Goal: Task Accomplishment & Management: Complete application form

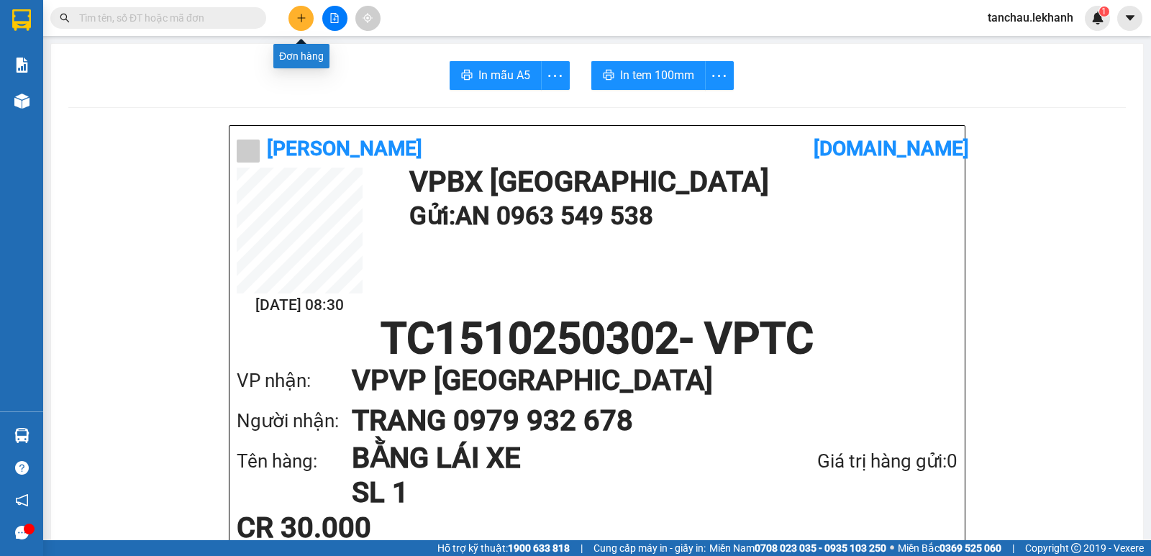
click at [306, 22] on button at bounding box center [300, 18] width 25 height 25
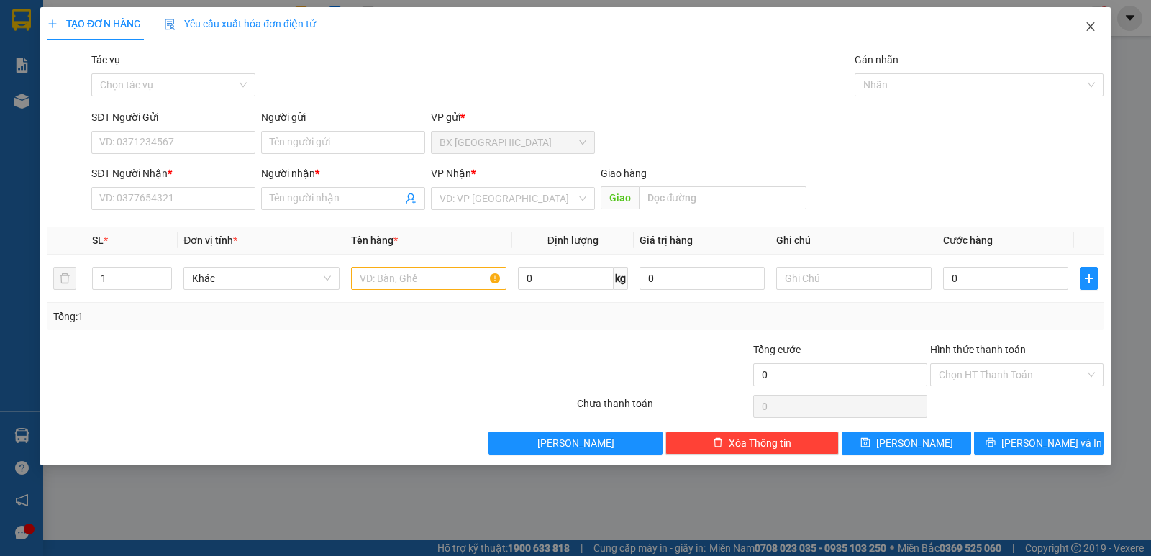
click at [1091, 30] on icon "close" at bounding box center [1091, 27] width 12 height 12
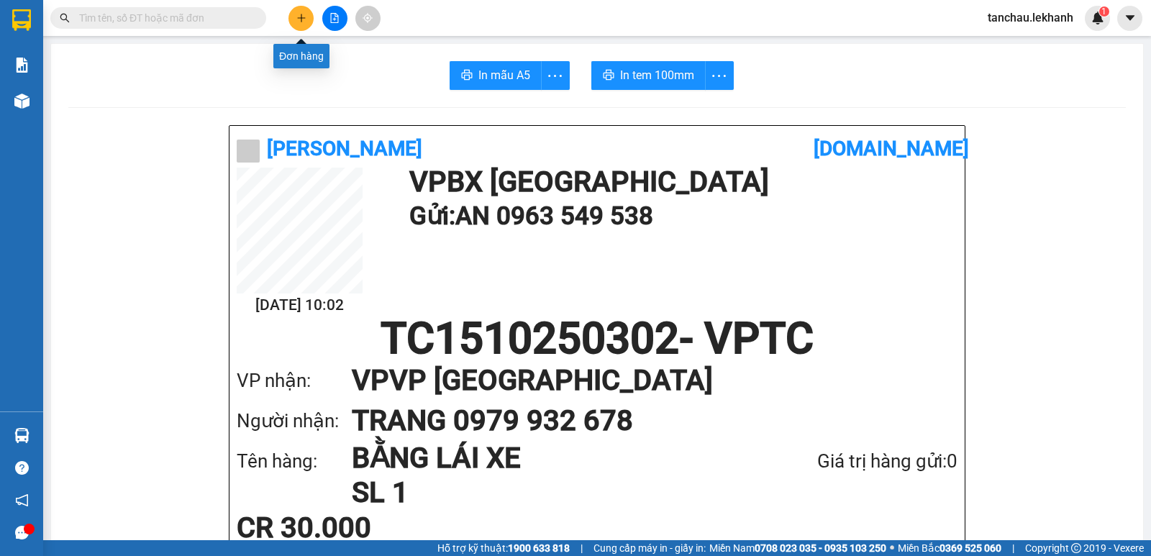
click at [299, 18] on icon "plus" at bounding box center [301, 17] width 8 height 1
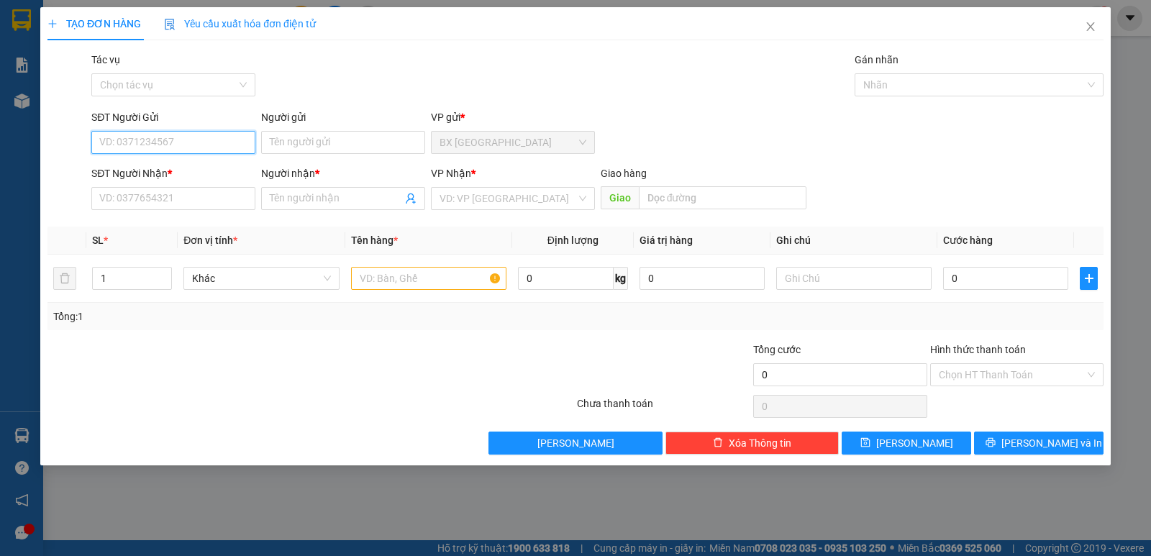
click at [180, 132] on input "SĐT Người Gửi" at bounding box center [173, 142] width 164 height 23
type input "0985589134"
click at [128, 167] on div "0985589134 - [GEOGRAPHIC_DATA]" at bounding box center [181, 171] width 162 height 16
type input "ĐỨC"
type input "0962897746"
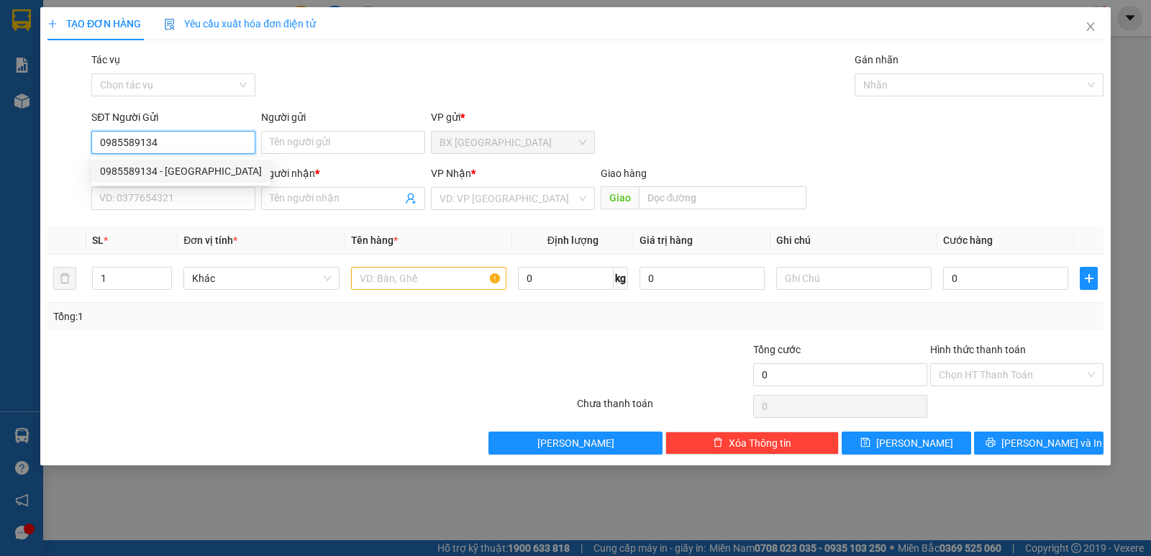
type input "TOÀN"
type input "30.000"
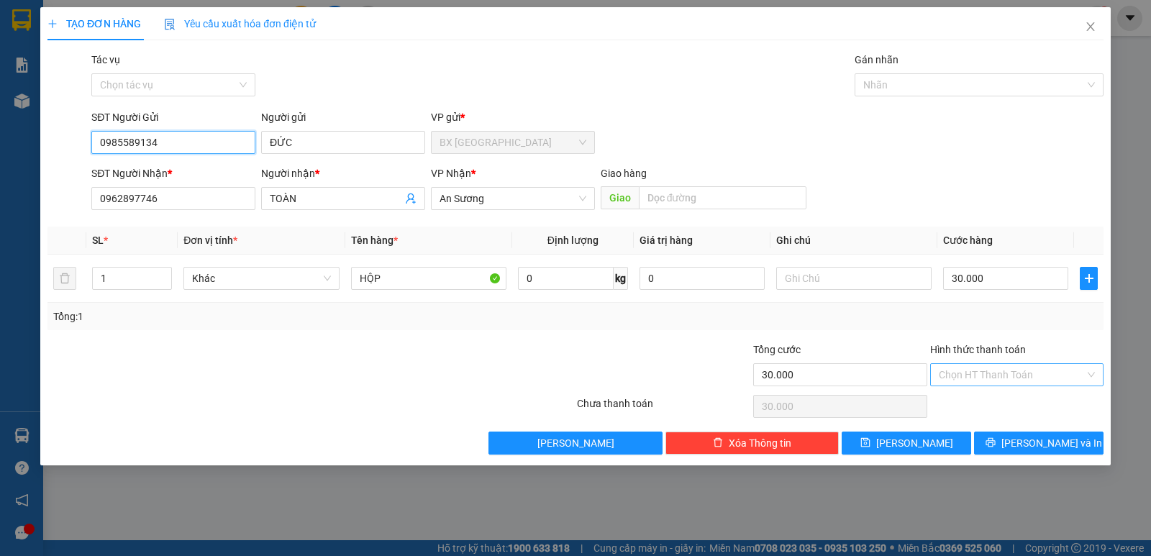
type input "0985589134"
click at [1009, 377] on input "Hình thức thanh toán" at bounding box center [1012, 375] width 146 height 22
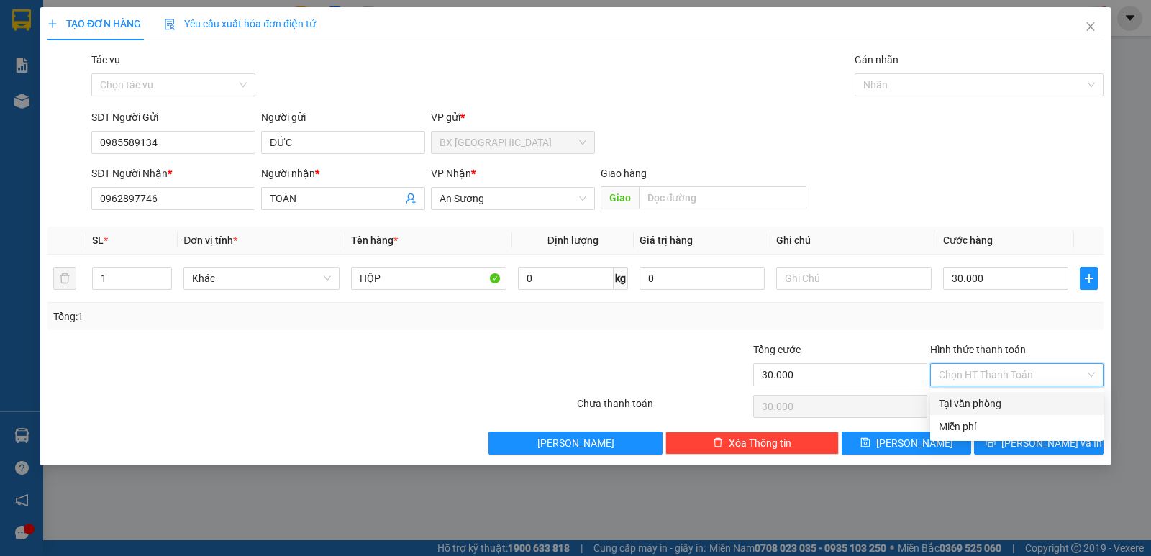
click at [987, 397] on div "Tại văn phòng" at bounding box center [1017, 404] width 156 height 16
type input "0"
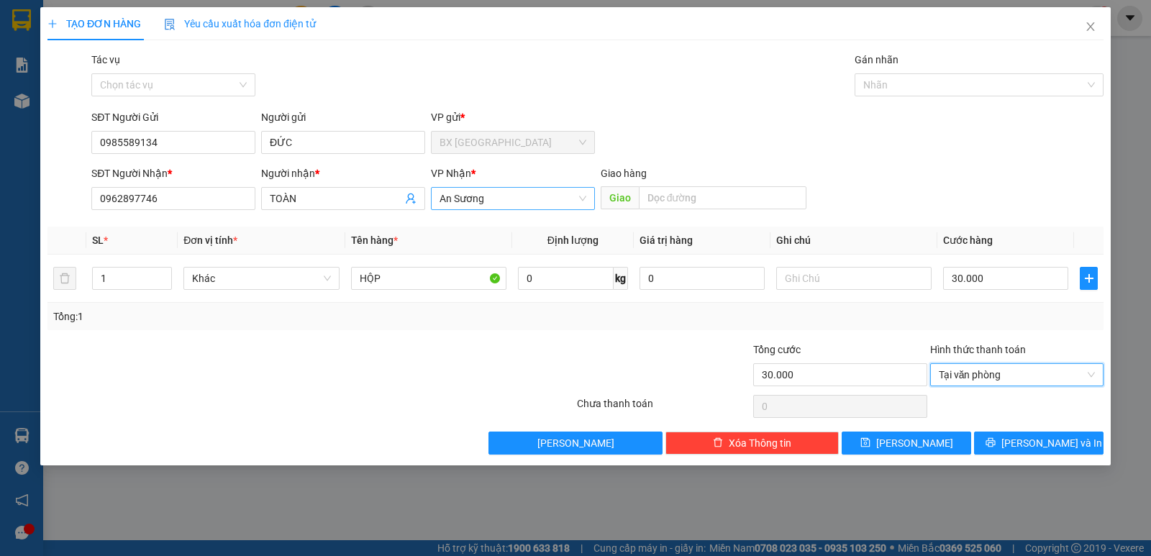
click at [521, 196] on span "An Sương" at bounding box center [513, 199] width 147 height 22
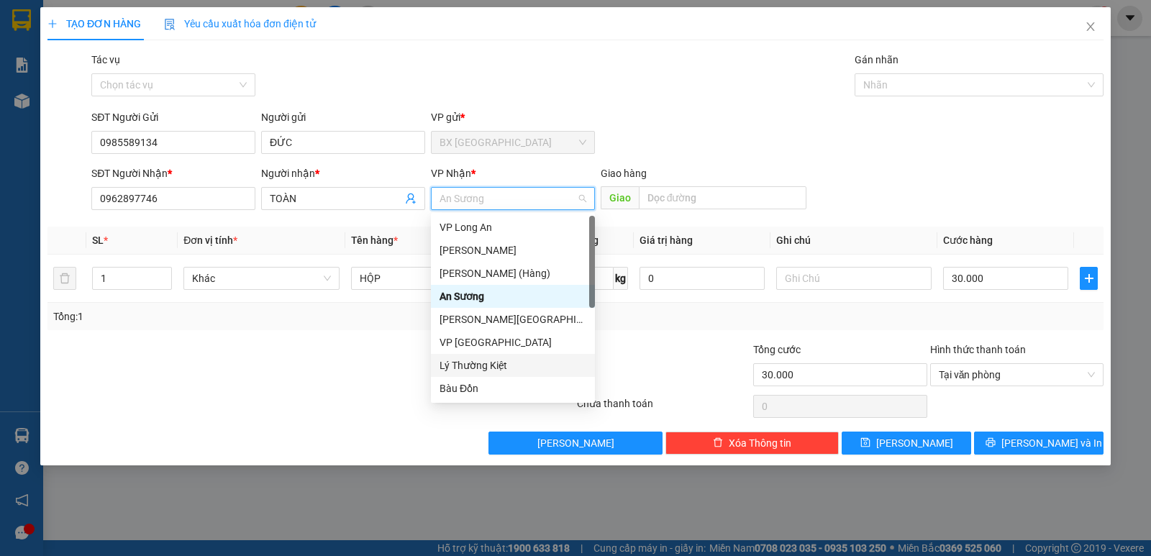
click at [482, 373] on div "Lý Thường Kiệt" at bounding box center [513, 366] width 147 height 16
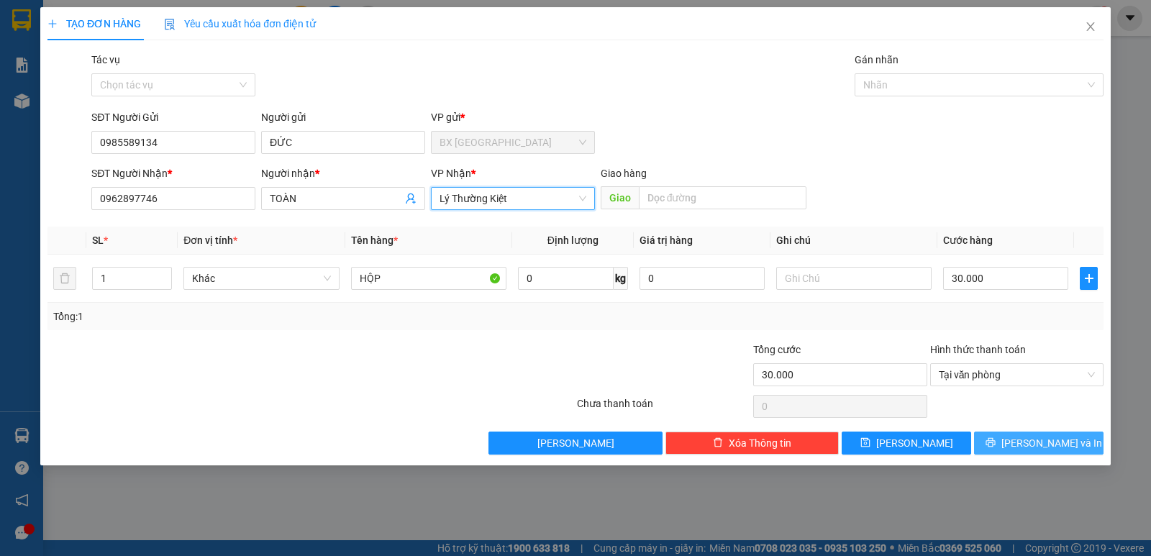
click at [996, 443] on icon "printer" at bounding box center [990, 442] width 10 height 10
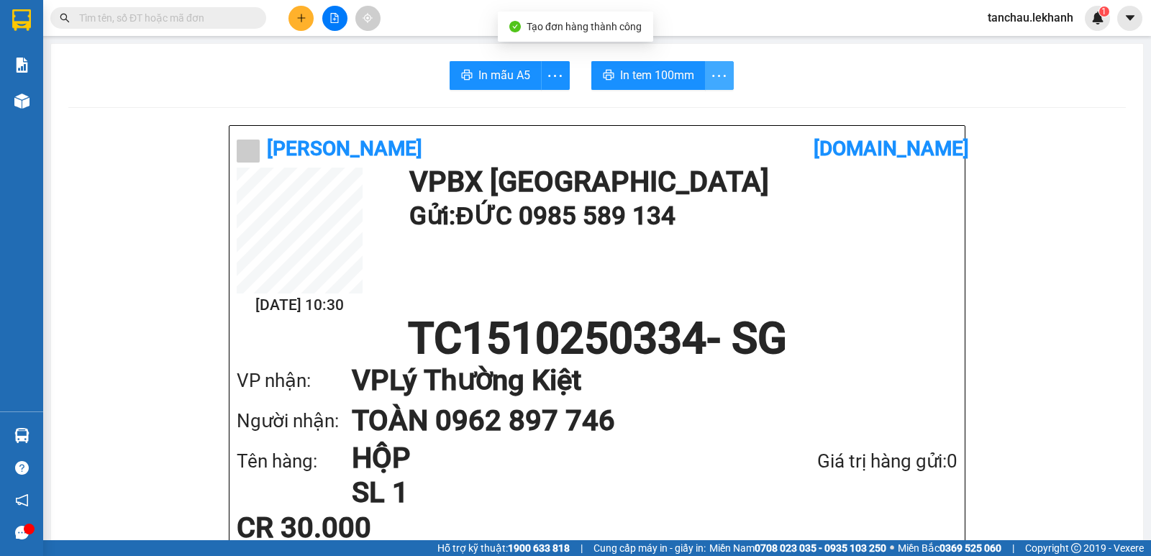
click at [710, 75] on icon "more" at bounding box center [719, 76] width 18 height 18
click at [670, 113] on div "In tem 100mm theo số lượng (1)" at bounding box center [647, 107] width 144 height 16
